Goal: Task Accomplishment & Management: Manage account settings

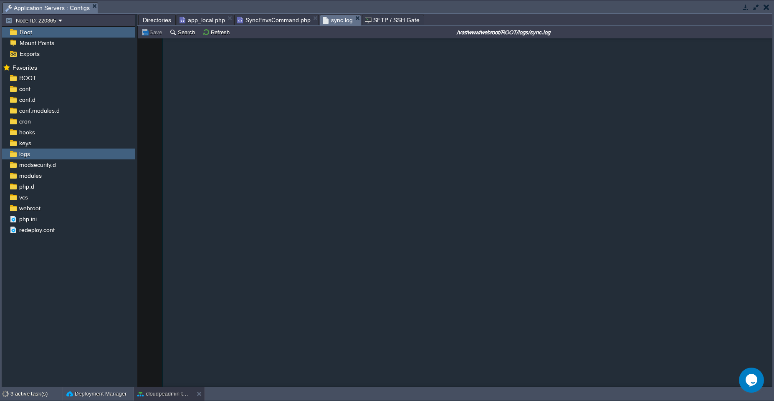
scroll to position [8804, 0]
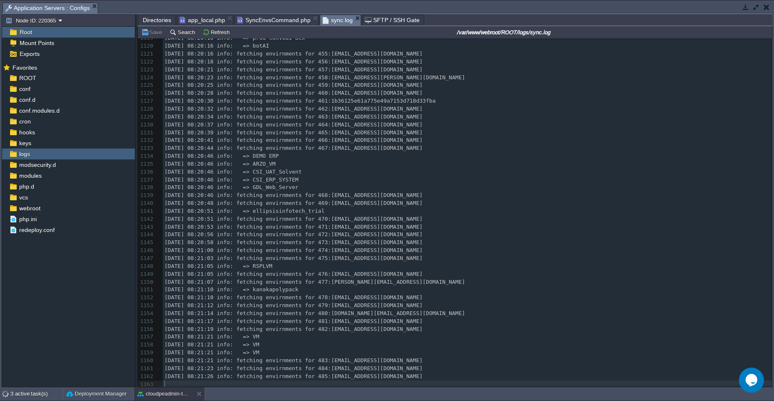
click at [343, 152] on pre "[DATE] 08:20:46 info: => DEMO ERP" at bounding box center [467, 156] width 609 height 8
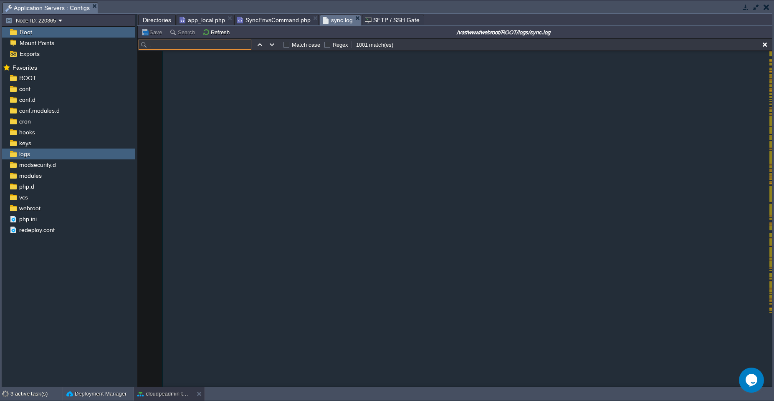
scroll to position [0, 0]
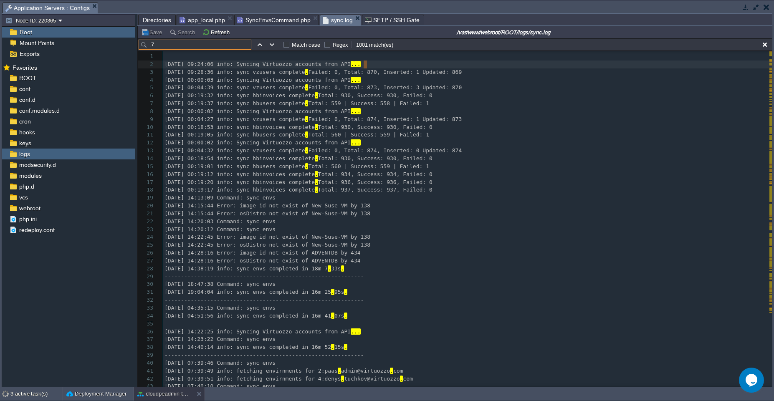
type input ".70"
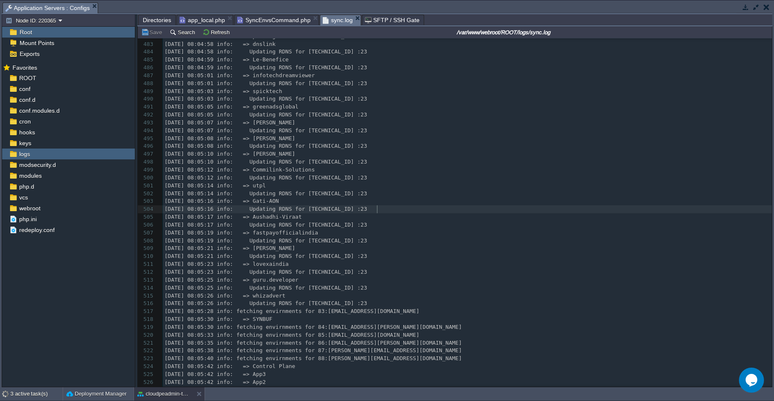
click at [491, 211] on pre "[DATE] 08:05:16 info: Updating RDNS for [TECHNICAL_ID] :23" at bounding box center [467, 209] width 609 height 8
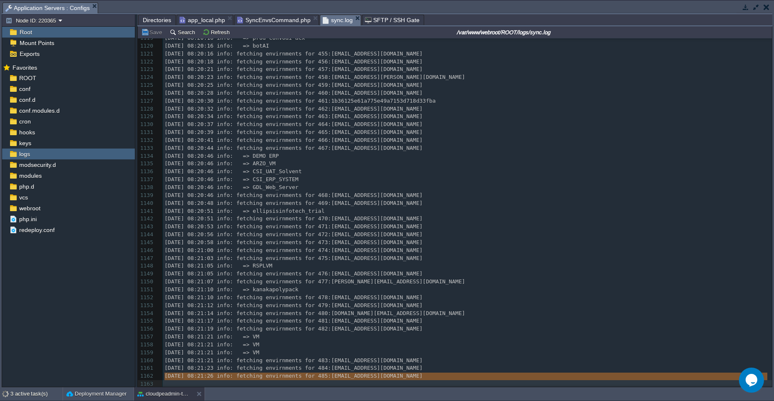
type textarea "[DATE] 08:21:26 info: fetching envirnments for 485:[EMAIL_ADDRESS][DOMAIN_NAME]"
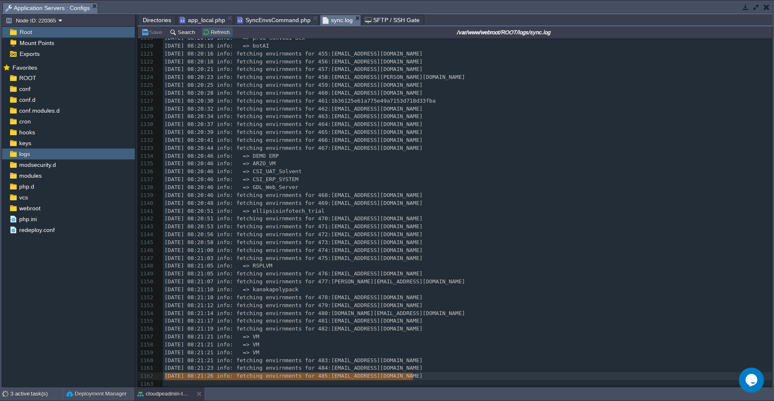
click at [221, 31] on button "Refresh" at bounding box center [218, 32] width 30 height 8
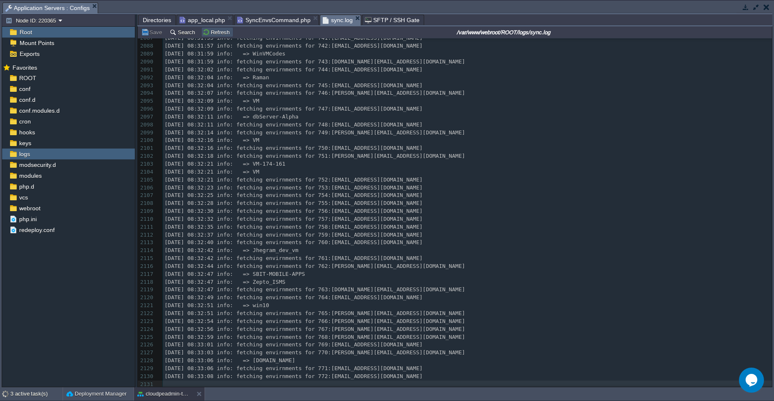
click at [220, 32] on button "Refresh" at bounding box center [218, 32] width 30 height 8
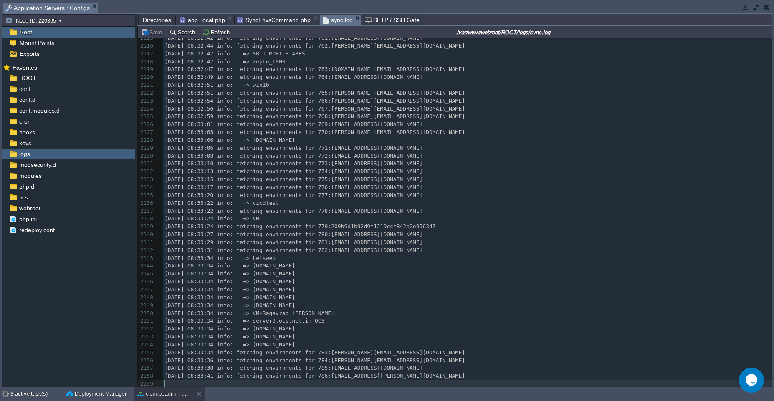
click at [330, 217] on pre "[DATE] 08:33:24 info: => VM" at bounding box center [467, 219] width 609 height 8
click at [442, 373] on pre "[DATE] 08:33:41 info: fetching envirnments for 786:[EMAIL_ADDRESS][PERSON_NAME]…" at bounding box center [467, 376] width 609 height 8
type textarea "[DATE] 08:33:41 info: fetching envirnments for 786:[EMAIL_ADDRESS][PERSON_NAME]…"
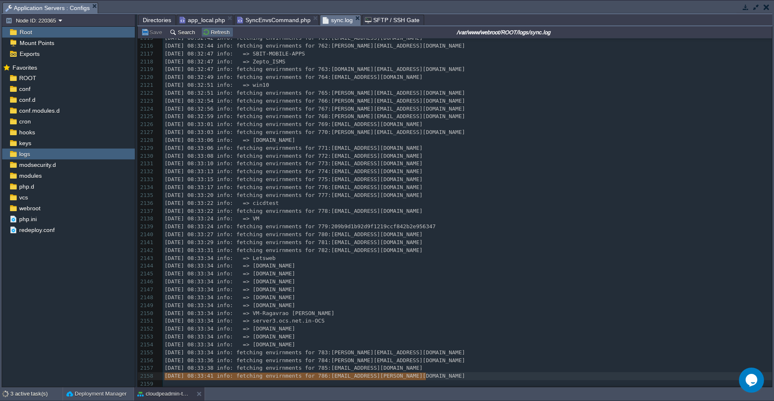
click at [225, 36] on td "Refresh" at bounding box center [217, 32] width 32 height 10
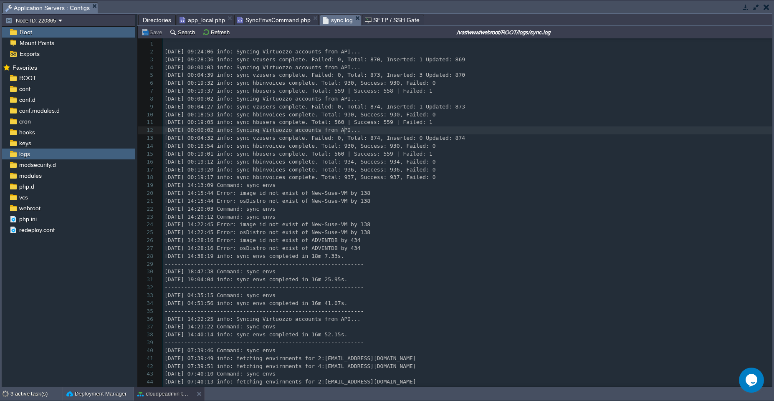
click at [345, 132] on div "2419 1 ​ 2 [DATE] 09:24:06 info: Syncing Virtuozzo accounts from API... 3 [DATE…" at bounding box center [467, 252] width 609 height 425
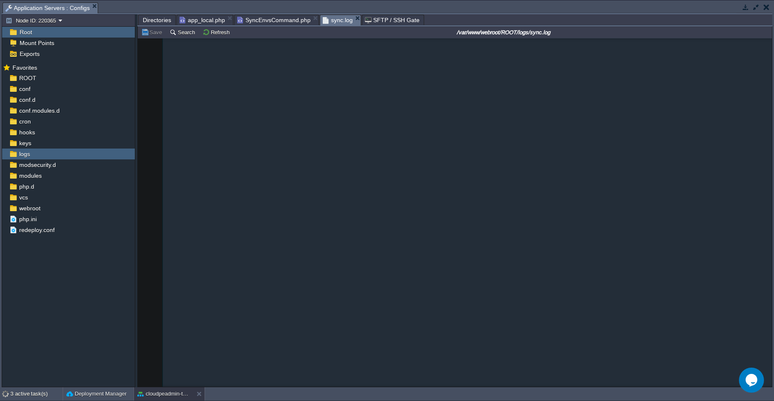
scroll to position [18684, 0]
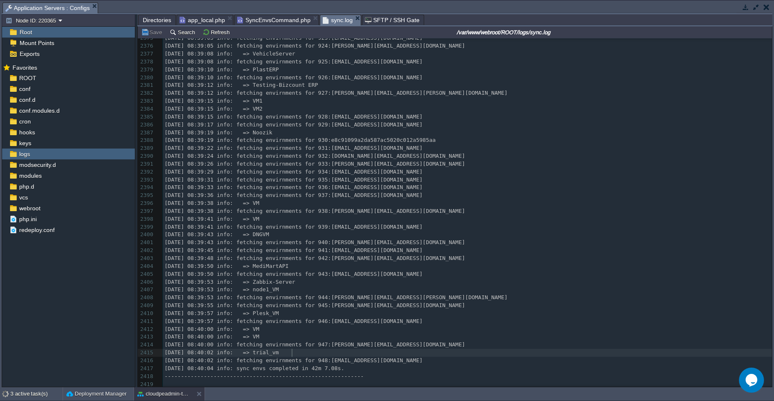
click at [428, 349] on pre "[DATE] 08:40:02 info: => trial_vm" at bounding box center [467, 353] width 609 height 8
click at [428, 357] on pre "[DATE] 08:40:02 info: fetching envirnments for 948:[EMAIL_ADDRESS][DOMAIN_NAME]" at bounding box center [467, 361] width 609 height 8
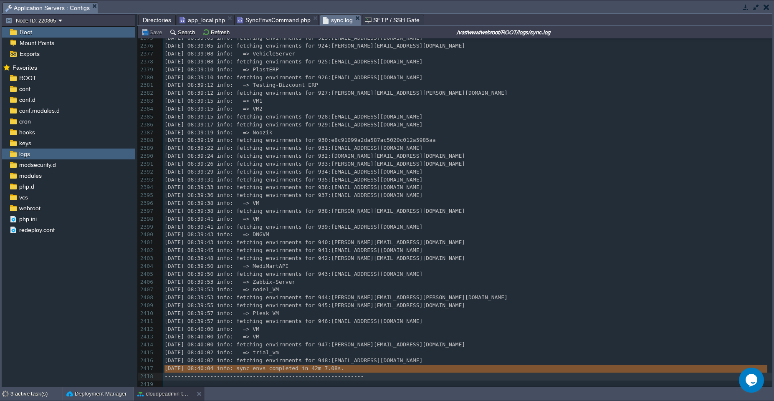
type textarea "[DATE] 08:40:04 info: sync envs completed in 42m 7.08s."
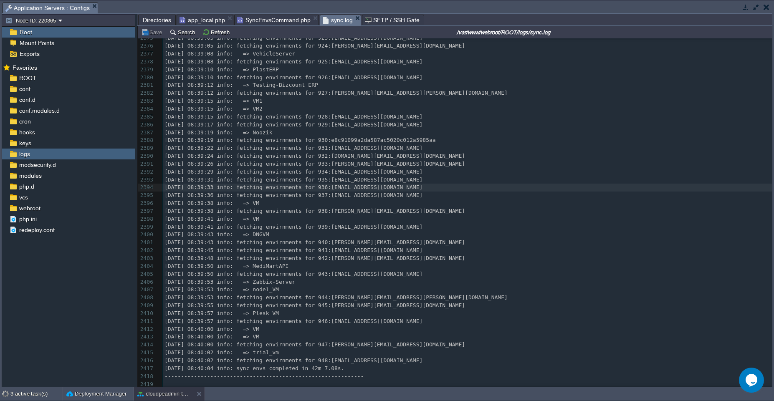
click at [315, 188] on div "x 2364 [DATE] 08:38:46 info: => UNO [PERSON_NAME] 2365 [DATE] 08:38:46 info: fe…" at bounding box center [467, 168] width 609 height 441
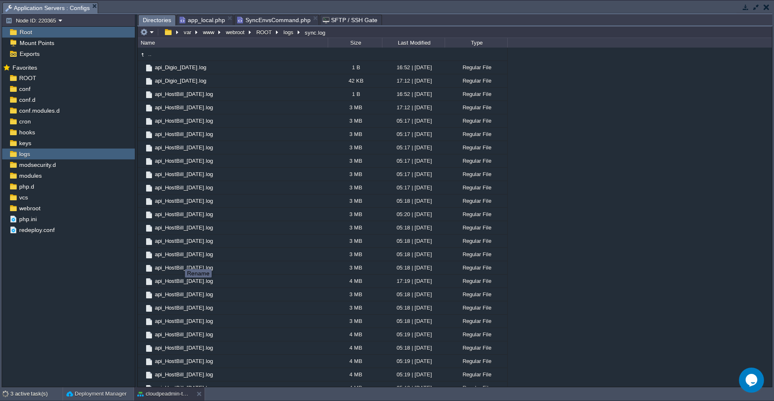
type input "sync-2025-09-24.log"
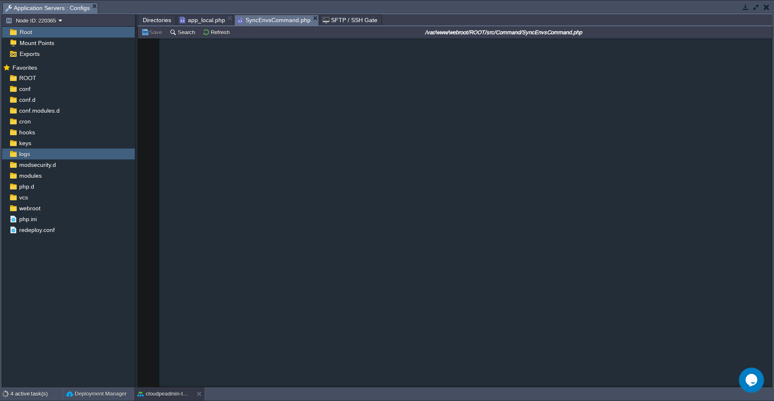
click at [268, 17] on span "SyncEnvsCommand.php" at bounding box center [273, 20] width 73 height 10
click at [214, 34] on button "Refresh" at bounding box center [218, 32] width 30 height 8
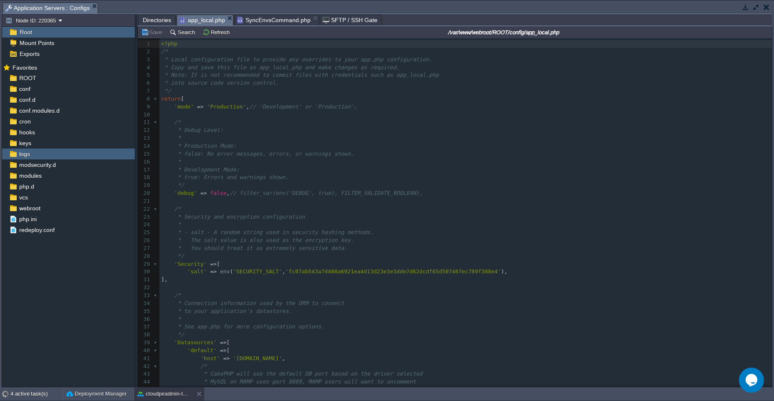
click at [206, 17] on span "app_local.php" at bounding box center [203, 20] width 46 height 10
click at [286, 160] on pre "*" at bounding box center [466, 162] width 613 height 8
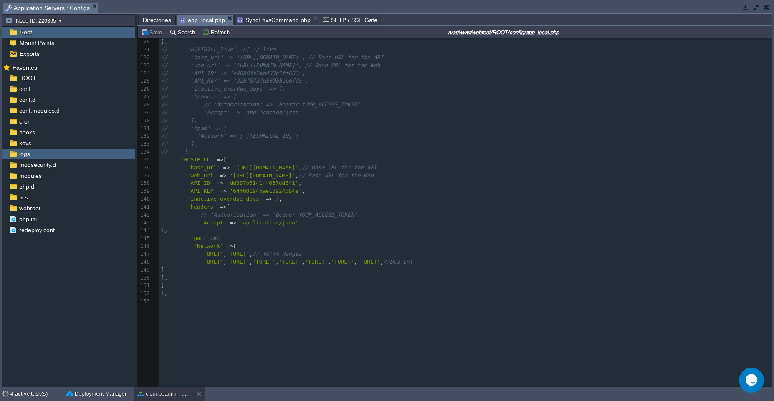
scroll to position [946, 0]
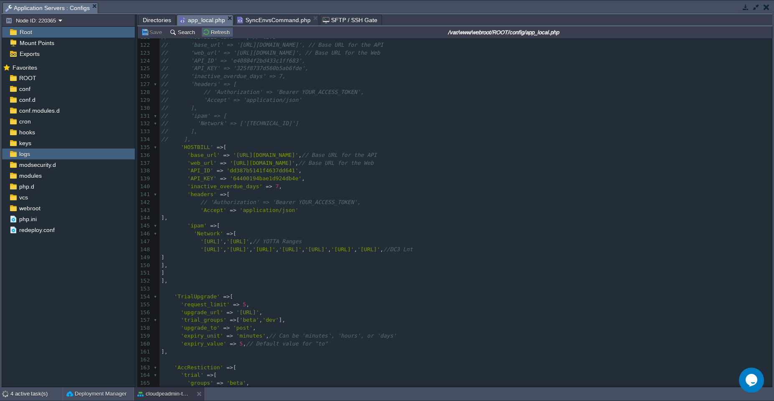
click at [217, 33] on button "Refresh" at bounding box center [218, 32] width 30 height 8
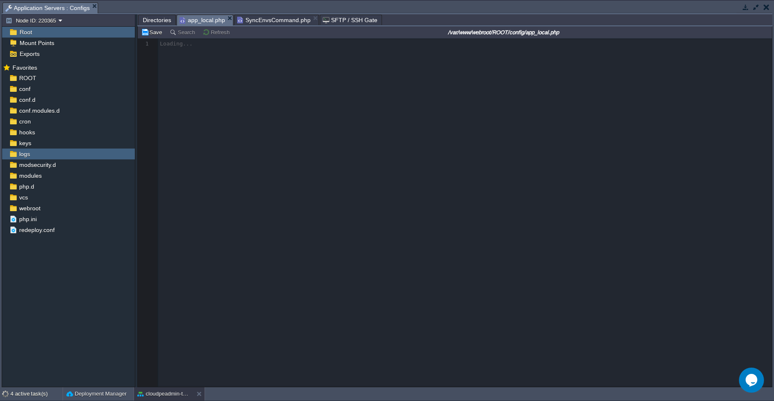
scroll to position [0, 0]
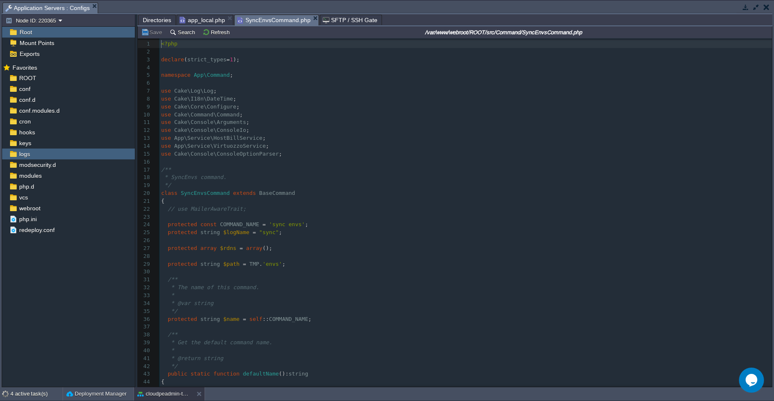
click at [260, 15] on span "SyncEnvsCommand.php" at bounding box center [273, 20] width 73 height 10
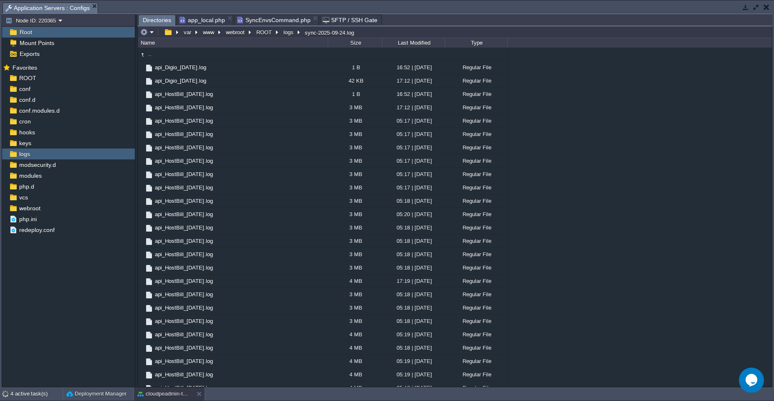
click at [147, 18] on span "Directories" at bounding box center [157, 20] width 28 height 10
click at [274, 19] on span "SyncEnvsCommand.php" at bounding box center [273, 20] width 73 height 10
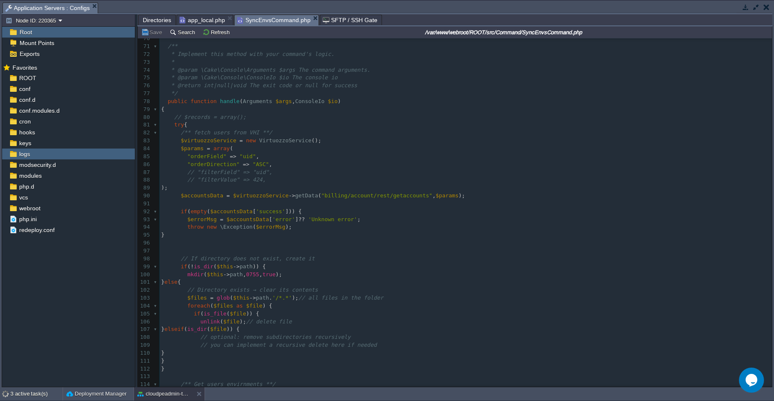
scroll to position [539, 0]
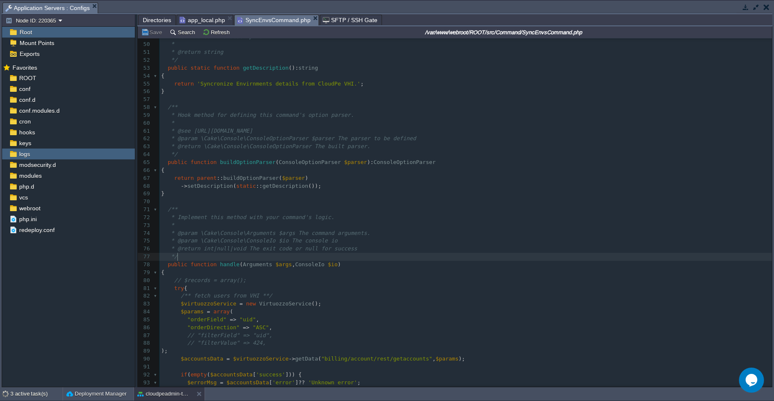
click at [203, 257] on pre "*/" at bounding box center [466, 257] width 613 height 8
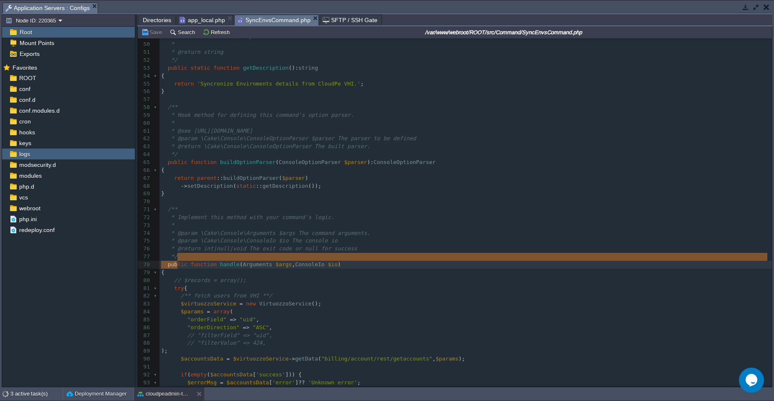
type textarea "public function handle(Arguments $args, ConsoleIo $io) {"
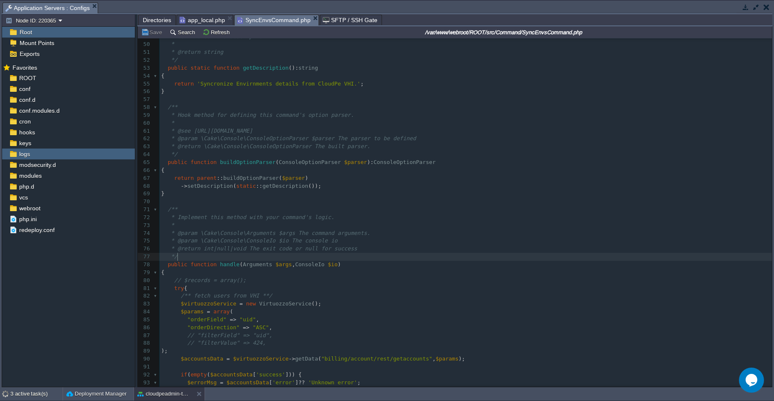
paste textarea "/"
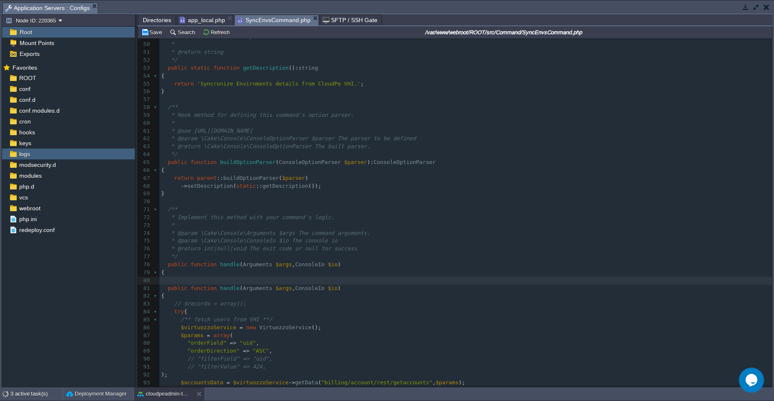
type textarea "//"
type textarea "}"
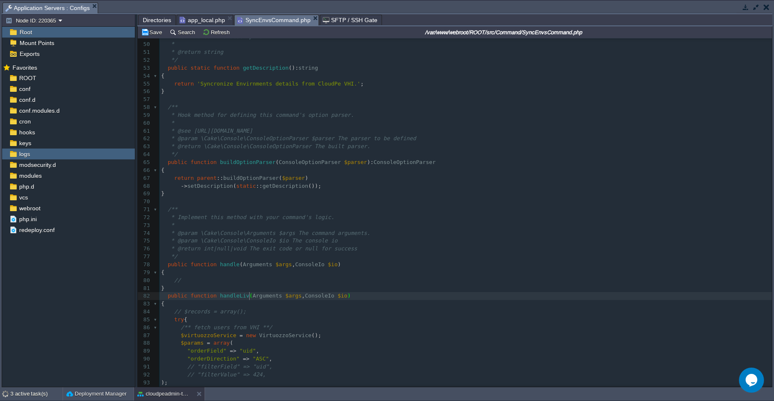
type textarea "Live"
type textarea "$io->out();"
type textarea "''"
type textarea "script inactivated"
type textarea "out"
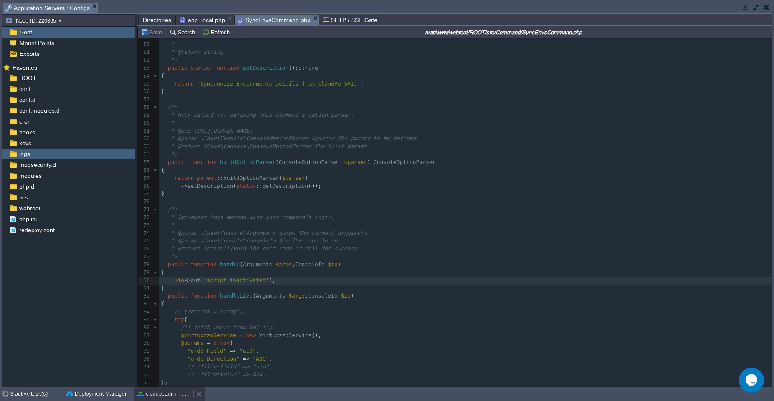
click at [156, 393] on button "cloudpeadmin-test" at bounding box center [163, 394] width 53 height 8
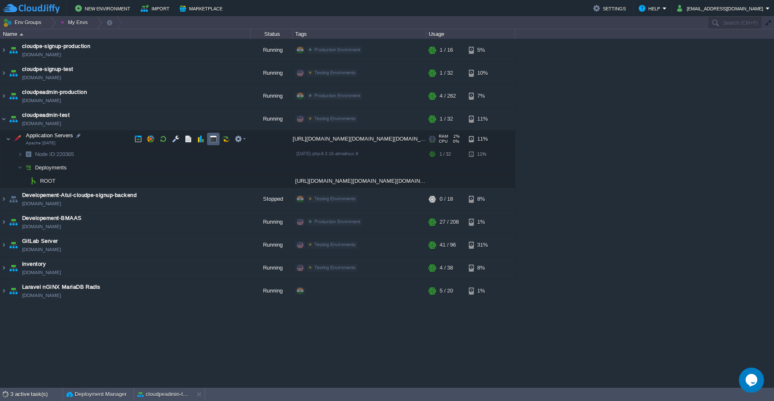
click at [211, 144] on td at bounding box center [213, 139] width 13 height 13
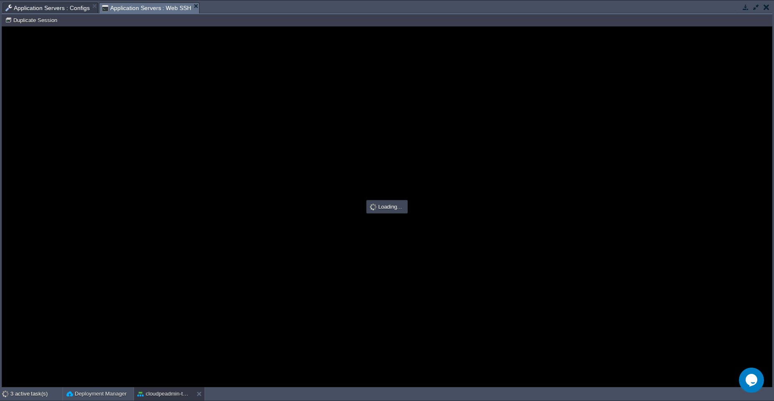
type input "#000000"
click at [51, 7] on span "Application Servers : Configs" at bounding box center [47, 8] width 84 height 10
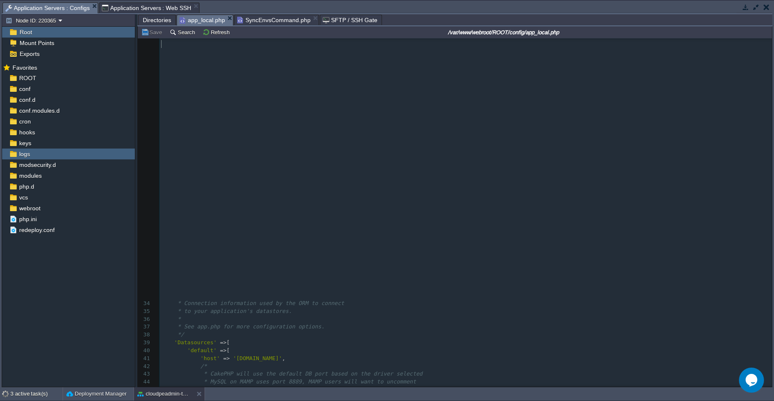
click at [188, 19] on span "app_local.php" at bounding box center [203, 20] width 46 height 10
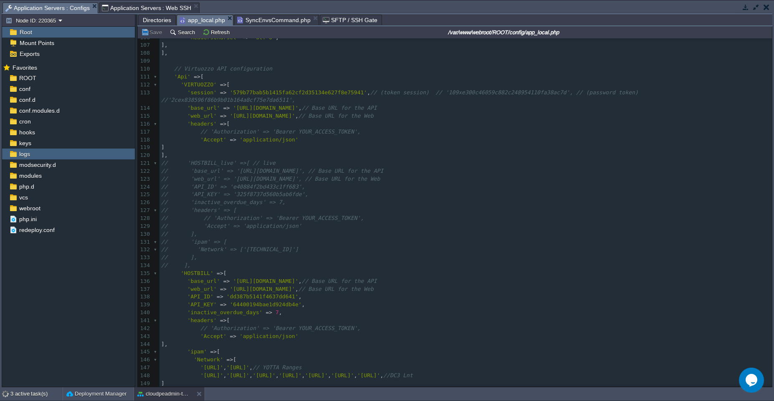
scroll to position [927, 0]
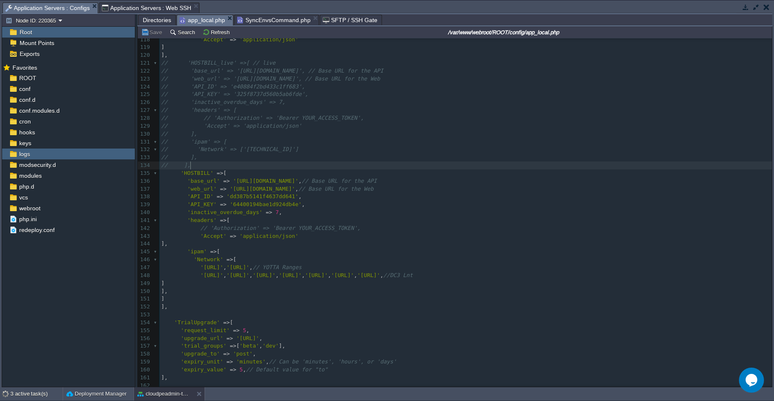
click at [220, 165] on pre "// ]," at bounding box center [466, 166] width 613 height 8
click at [220, 60] on span "// 'HOSTBILL_live' =>[ // live" at bounding box center [218, 63] width 114 height 6
click at [208, 167] on pre "// ]," at bounding box center [466, 166] width 613 height 8
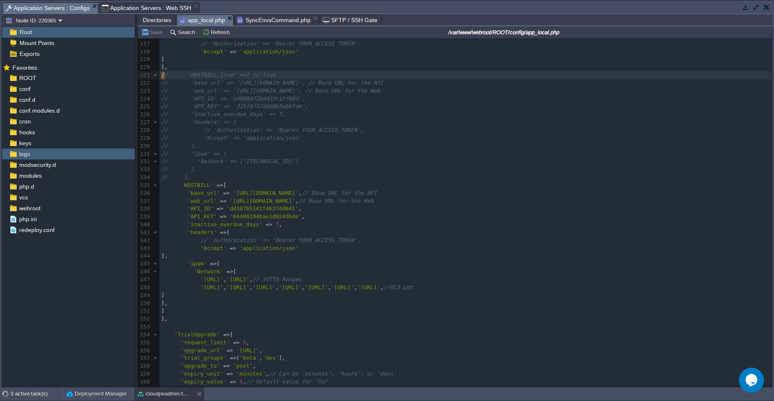
type textarea "//"
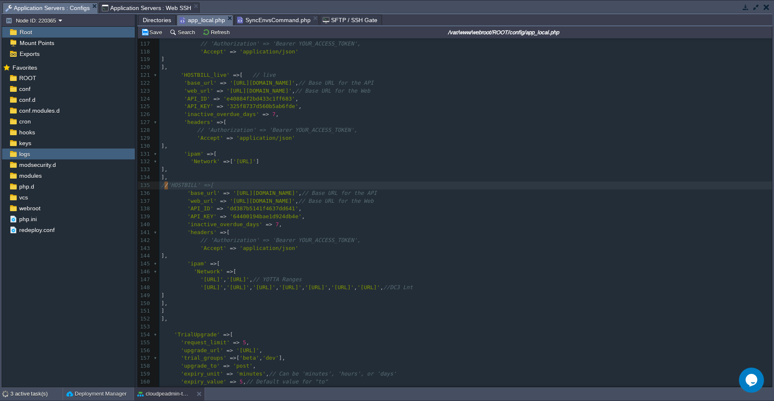
type textarea "//"
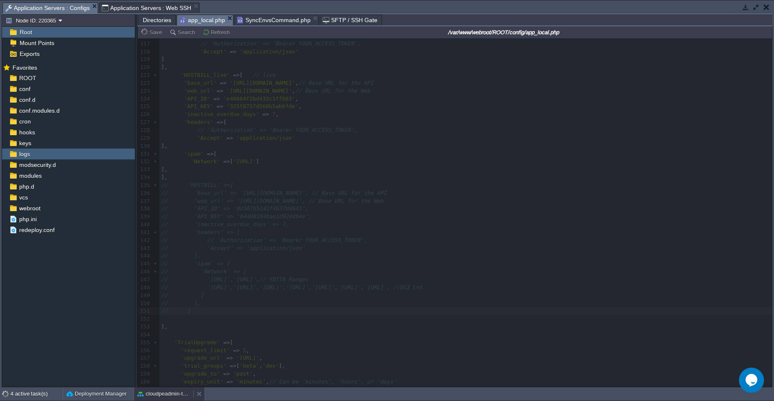
click at [157, 399] on div "cloudpeadmin-test" at bounding box center [163, 393] width 59 height 13
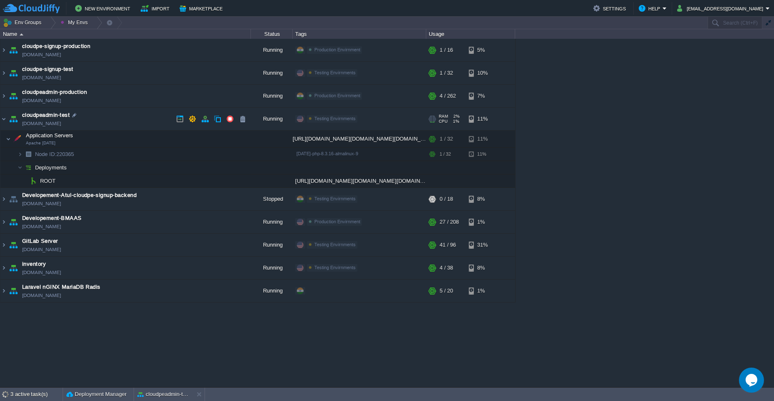
click at [61, 127] on link "[DOMAIN_NAME]" at bounding box center [41, 123] width 39 height 8
click at [155, 398] on button "cloudpeadmin-test" at bounding box center [163, 394] width 53 height 8
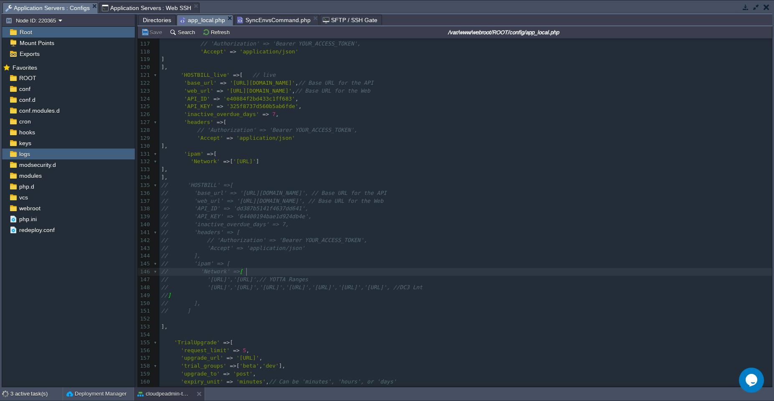
scroll to position [3, 0]
type textarea "// '[URL]','[URL]',// YOTTA Ranges // '[URL]','[URL]','[URL]','[URL]','[URL]','…"
type textarea "// 'Network' => [ // '[URL]','[URL]',// YOTTA Ranges // '[URL]','[URL]','[URL]'…"
type textarea "'Network' => ['[TECHNICAL_ID]']"
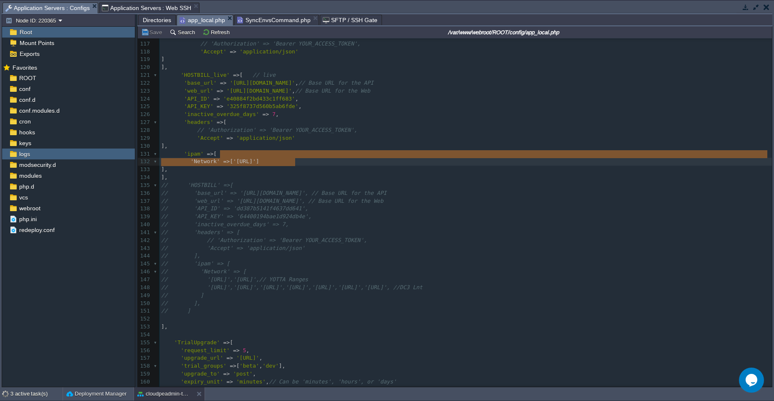
paste textarea
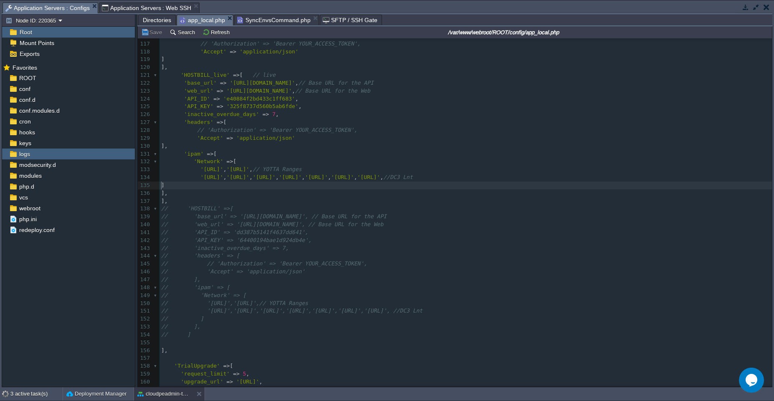
click at [228, 74] on div "xxxxxxxxxx <?php 106 'headersCharset' => 'utf-8' , 107 ], 108 ], 109 ​ 110 // V…" at bounding box center [466, 225] width 613 height 559
type textarea "// test"
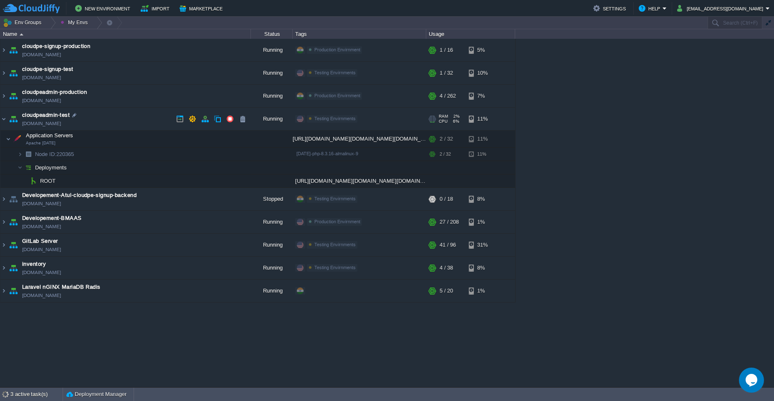
click at [134, 116] on td "cloudpeadmin-test [DOMAIN_NAME]" at bounding box center [125, 119] width 251 height 23
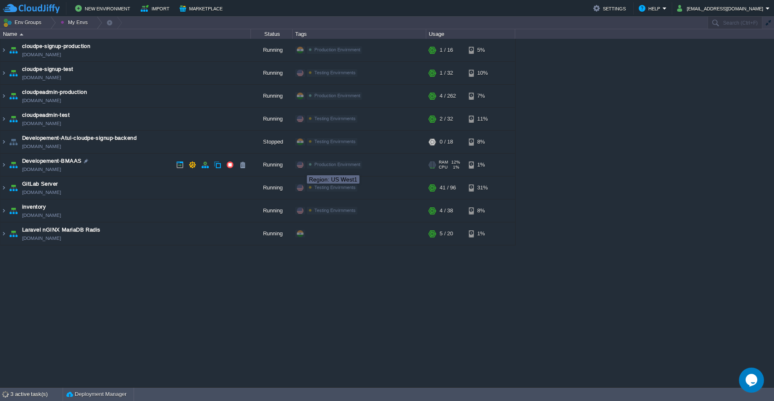
click at [301, 168] on span at bounding box center [300, 165] width 7 height 7
